Goal: Task Accomplishment & Management: Manage account settings

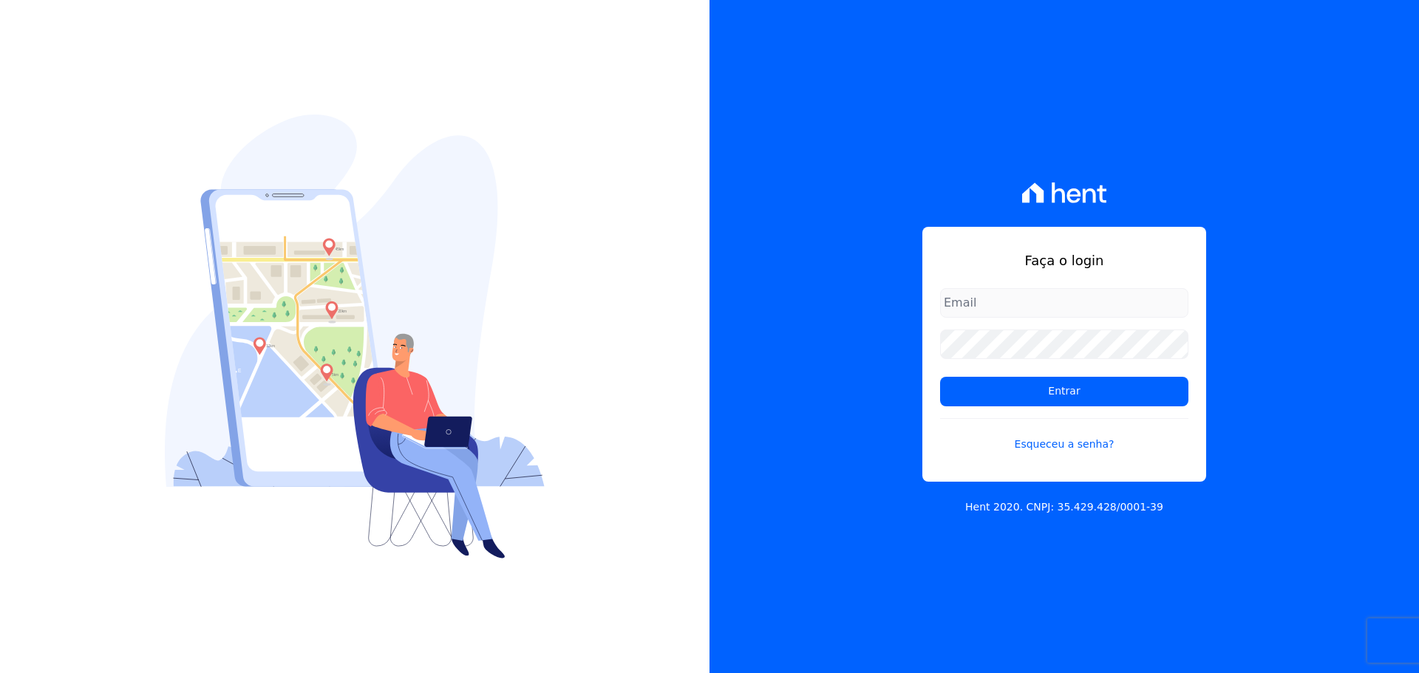
type input "[EMAIL_ADDRESS][DOMAIN_NAME]"
click at [1125, 303] on input "contato@condominioalexandria.com.br" at bounding box center [1064, 303] width 248 height 30
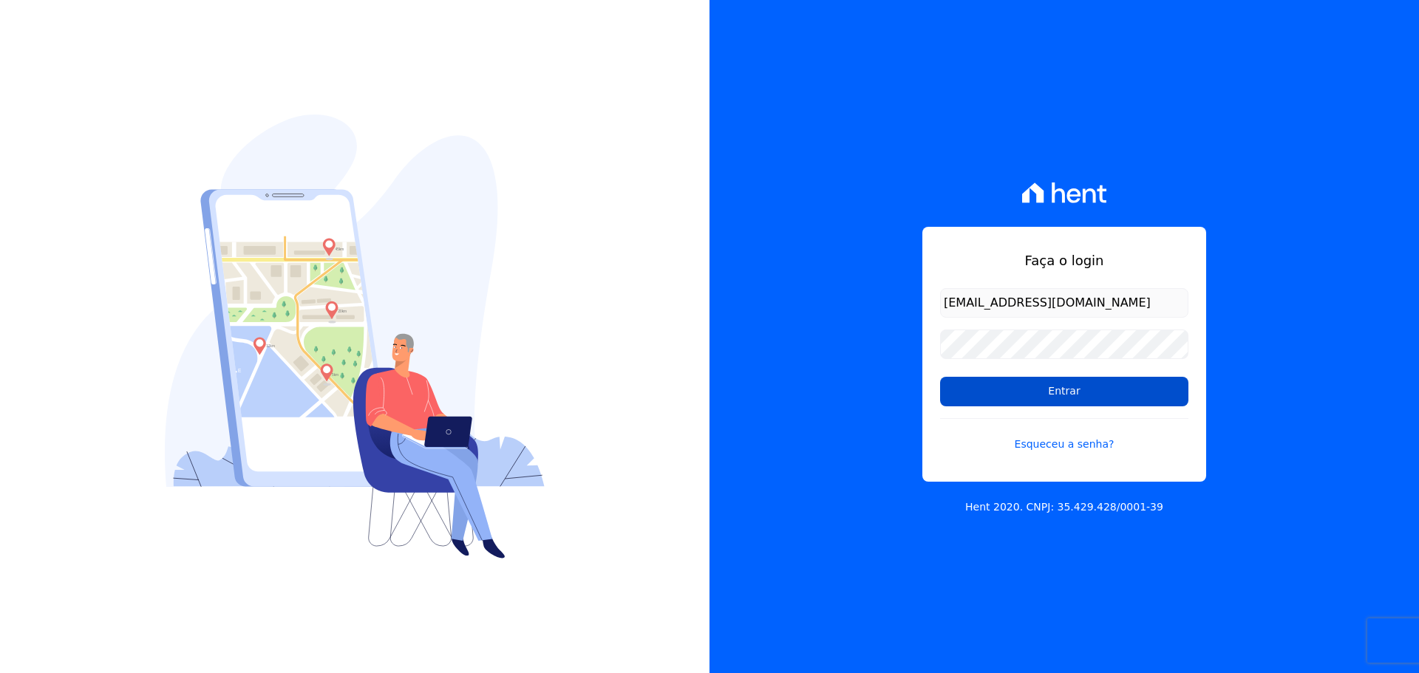
click at [1020, 396] on input "Entrar" at bounding box center [1064, 392] width 248 height 30
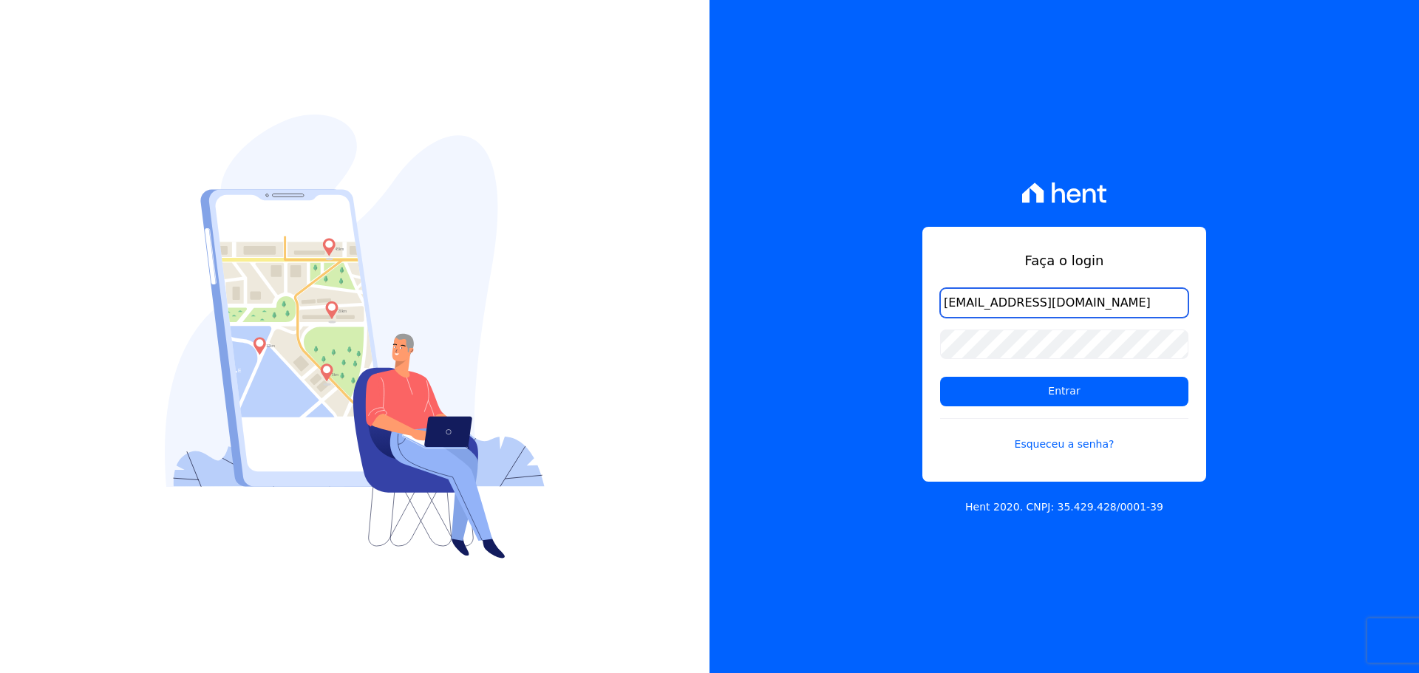
click at [1154, 317] on input "contato@condominioalexandria.com.br" at bounding box center [1064, 303] width 248 height 30
click at [1155, 317] on input "contato@condominioalexandria.com.br" at bounding box center [1064, 303] width 248 height 30
